Goal: Communication & Community: Connect with others

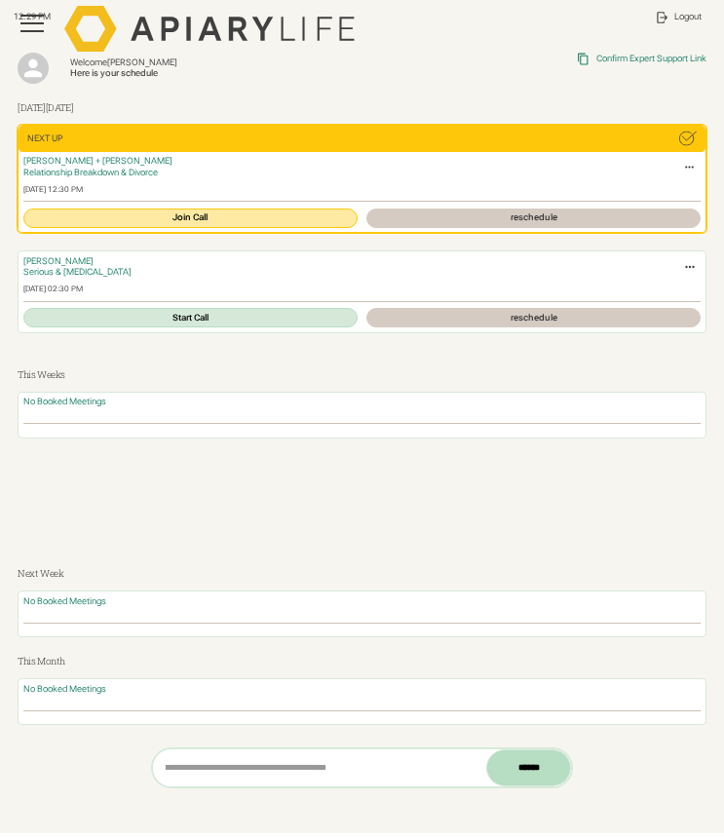
click at [222, 215] on link "Join Call" at bounding box center [190, 217] width 334 height 19
click at [215, 220] on link "Join Call" at bounding box center [190, 217] width 334 height 19
